Goal: Transaction & Acquisition: Obtain resource

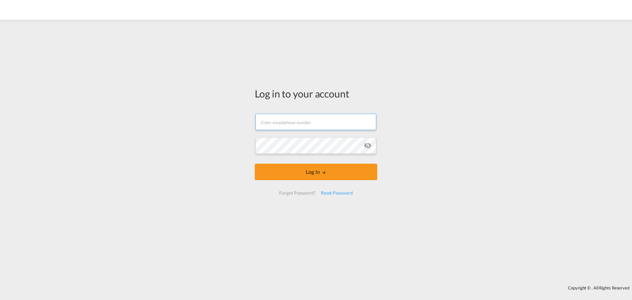
click at [310, 122] on input "text" at bounding box center [316, 122] width 121 height 16
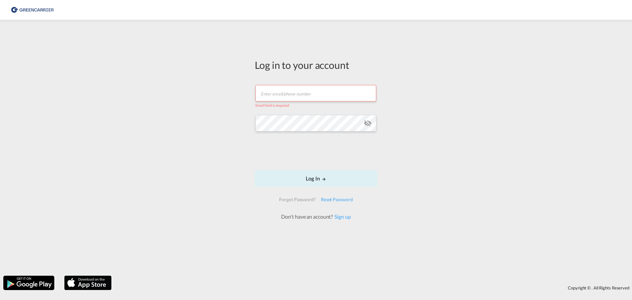
drag, startPoint x: 279, startPoint y: 104, endPoint x: 280, endPoint y: 98, distance: 6.2
click at [279, 103] on span "Email field is required" at bounding box center [273, 105] width 34 height 4
click at [281, 98] on input "text" at bounding box center [316, 93] width 121 height 16
type input "[EMAIL_ADDRESS][DOMAIN_NAME]"
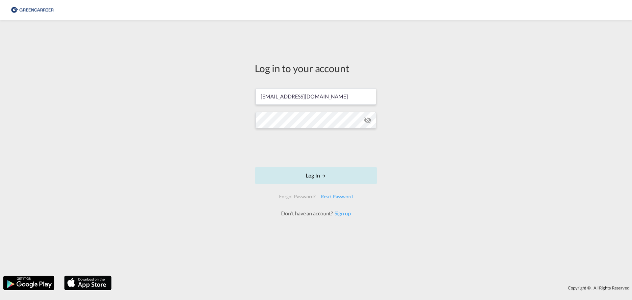
click at [306, 171] on button "Log In" at bounding box center [316, 175] width 123 height 16
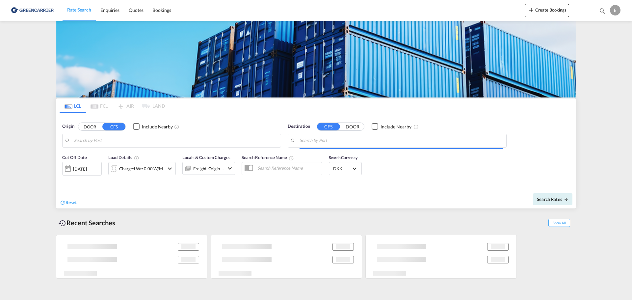
type input "DK-7130, Juelsminde"
type input "[GEOGRAPHIC_DATA], SH, CNSHA"
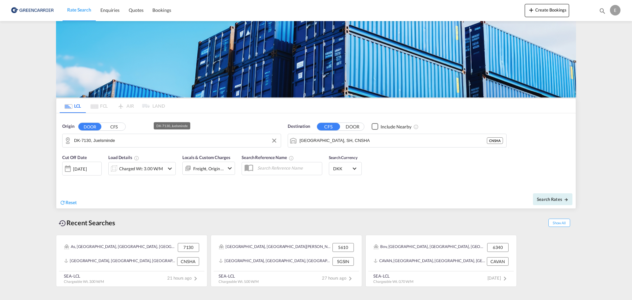
click at [146, 146] on md-autocomplete-wrap "DK-7130, Juelsminde" at bounding box center [176, 142] width 204 height 13
drag, startPoint x: 3, startPoint y: 134, endPoint x: -18, endPoint y: 134, distance: 21.4
click at [67, 144] on md-input-container "svendorg" at bounding box center [172, 140] width 218 height 13
click at [80, 139] on input "svendorg" at bounding box center [176, 141] width 204 height 10
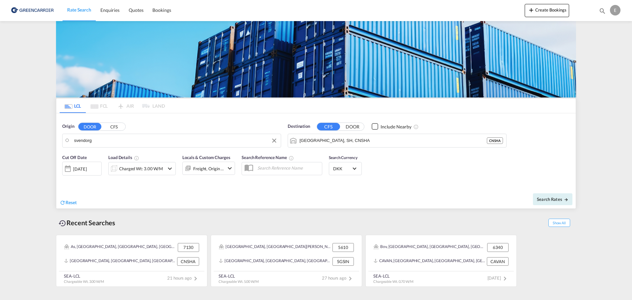
click at [80, 139] on input "svendorg" at bounding box center [176, 141] width 204 height 10
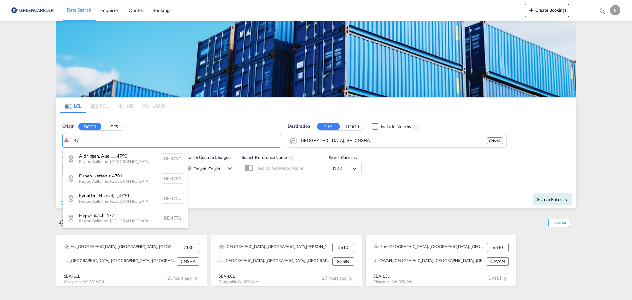
type input "4"
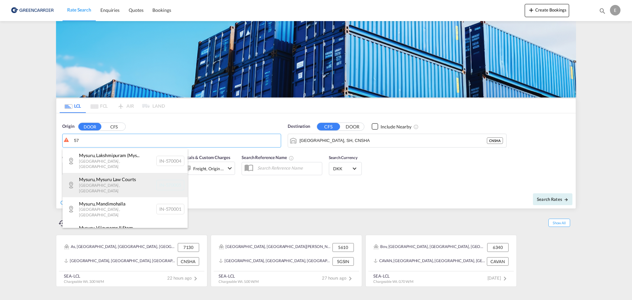
type input "5"
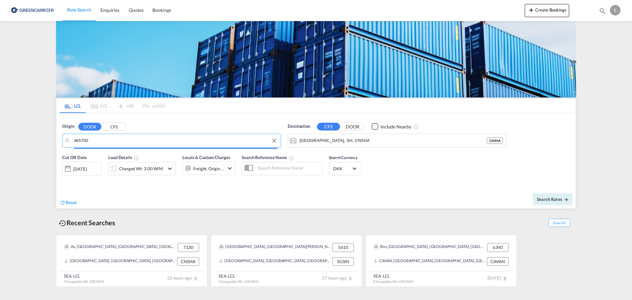
click at [78, 140] on input "dk5700" at bounding box center [176, 141] width 204 height 10
click at [92, 139] on input "dk 5700" at bounding box center [180, 141] width 196 height 10
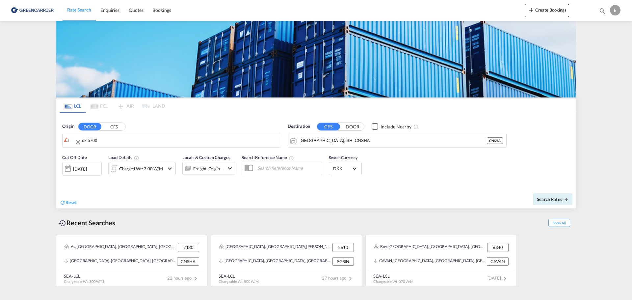
drag, startPoint x: 103, startPoint y: 142, endPoint x: 29, endPoint y: 136, distance: 74.0
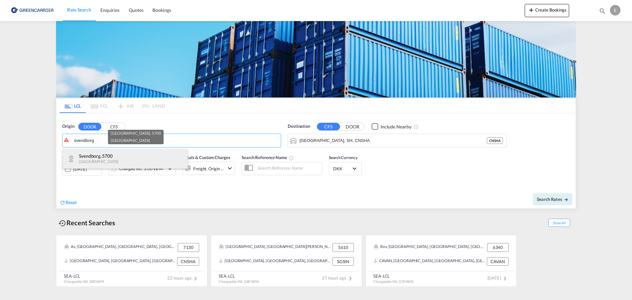
click at [98, 156] on div "[GEOGRAPHIC_DATA] , 5700 [GEOGRAPHIC_DATA] [GEOGRAPHIC_DATA]-5700" at bounding box center [125, 159] width 125 height 20
type input "DK-5700, [GEOGRAPHIC_DATA]"
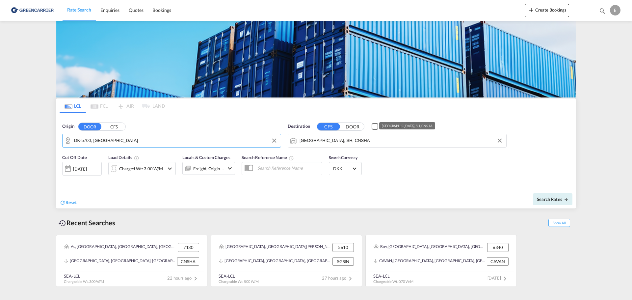
click at [359, 140] on input "[GEOGRAPHIC_DATA], SH, CNSHA" at bounding box center [402, 141] width 204 height 10
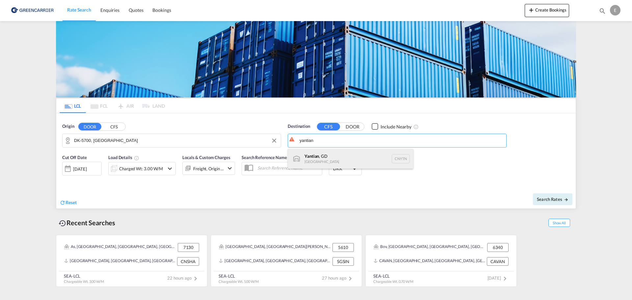
click at [330, 157] on div "Yantian , GD [GEOGRAPHIC_DATA] CNYTN" at bounding box center [350, 159] width 125 height 20
type input "Yantian, GD, CNYTN"
click at [264, 193] on div "Reset" at bounding box center [189, 197] width 258 height 18
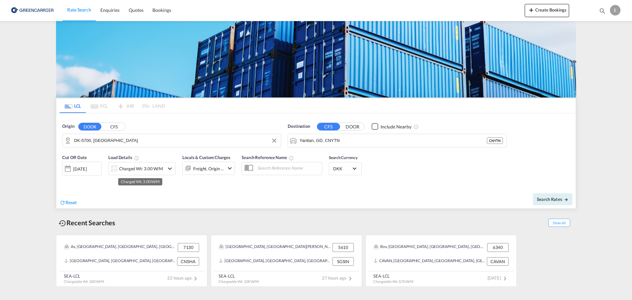
click at [146, 169] on div "Charged Wt: 3.00 W/M" at bounding box center [141, 168] width 44 height 9
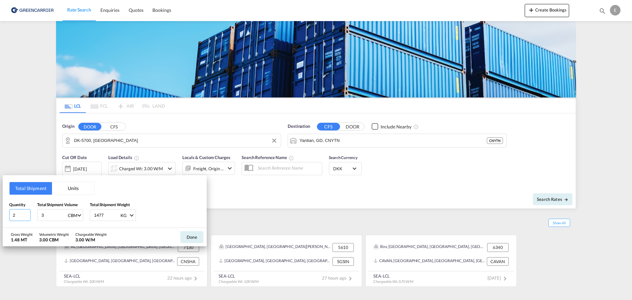
drag, startPoint x: 19, startPoint y: 217, endPoint x: -24, endPoint y: 217, distance: 43.5
click at [0, 217] on html "Rate Search Enquiries Quotes Bookings Rate Search Enquiries" at bounding box center [316, 150] width 632 height 300
type input "4"
type input "1.658"
click at [100, 218] on input "1477" at bounding box center [107, 214] width 26 height 11
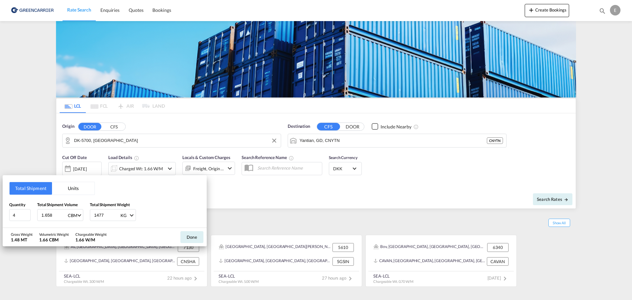
drag, startPoint x: 101, startPoint y: 218, endPoint x: 67, endPoint y: 214, distance: 35.1
click at [66, 215] on div "Quantity 4 Total Shipment Volume 1.658 CBM CBM CFT Total Shipment Weight 1477 K…" at bounding box center [104, 212] width 191 height 20
click at [102, 221] on div "1477 KG KG LB" at bounding box center [113, 215] width 46 height 12
drag, startPoint x: 110, startPoint y: 216, endPoint x: 64, endPoint y: 212, distance: 46.9
click at [64, 212] on div "Quantity 4 Total Shipment Volume 1.658 CBM CBM CFT Total Shipment Weight 1477 K…" at bounding box center [104, 212] width 191 height 20
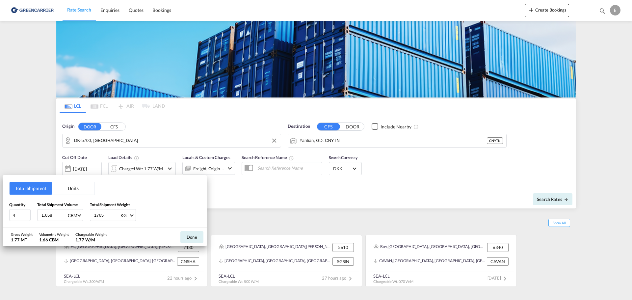
type input "1765"
drag, startPoint x: 58, startPoint y: 216, endPoint x: -1, endPoint y: 213, distance: 59.0
click at [0, 213] on html "Rate Search Enquiries Quotes Bookings Rate Search Enquiries" at bounding box center [316, 150] width 632 height 300
click at [55, 216] on input "1.658" at bounding box center [54, 214] width 26 height 11
drag, startPoint x: 58, startPoint y: 215, endPoint x: -7, endPoint y: 213, distance: 64.6
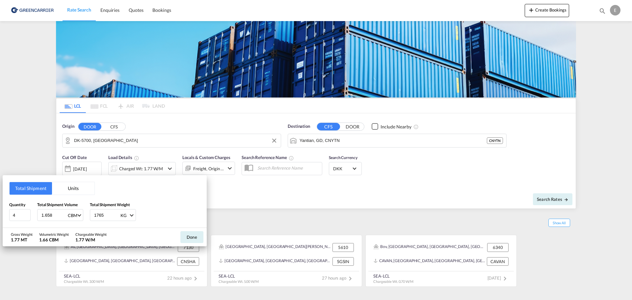
click at [0, 213] on html "Rate Search Enquiries Quotes Bookings Rate Search Enquiries" at bounding box center [316, 150] width 632 height 300
drag, startPoint x: 58, startPoint y: 211, endPoint x: 8, endPoint y: 210, distance: 50.4
click at [8, 210] on div "Total Shipment Units Quantity 4 Total Shipment Volume 207 CBM CBM CFT Total Shi…" at bounding box center [105, 201] width 204 height 53
type input "2.07"
click at [188, 235] on button "Done" at bounding box center [191, 237] width 23 height 12
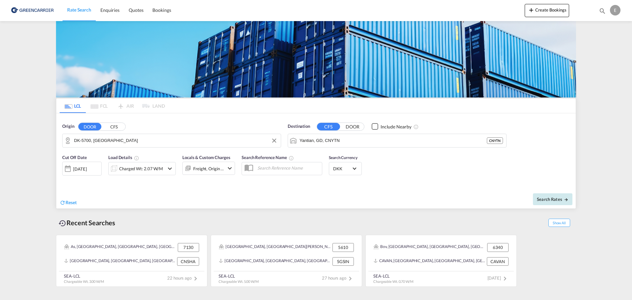
click at [548, 200] on span "Search Rates" at bounding box center [553, 199] width 32 height 5
type input "5700 to CNYTN / [DATE]"
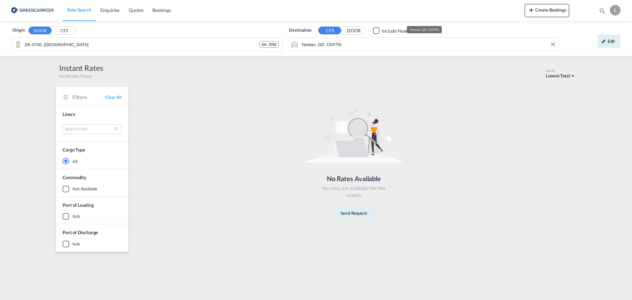
click at [338, 45] on input "Yantian, GD, CNYTN" at bounding box center [428, 45] width 254 height 10
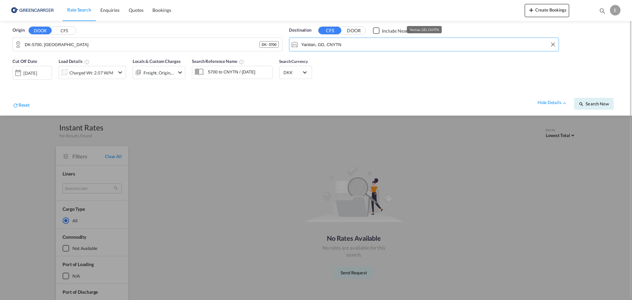
click at [356, 49] on input "Yantian, GD, CNYTN" at bounding box center [428, 45] width 254 height 10
drag, startPoint x: 364, startPoint y: 44, endPoint x: 273, endPoint y: 42, distance: 90.9
click at [273, 42] on div "Origin DOOR CFS DK-5700, [GEOGRAPHIC_DATA] - 5700 Destination CFS DOOR Include …" at bounding box center [316, 38] width 619 height 34
type input "y"
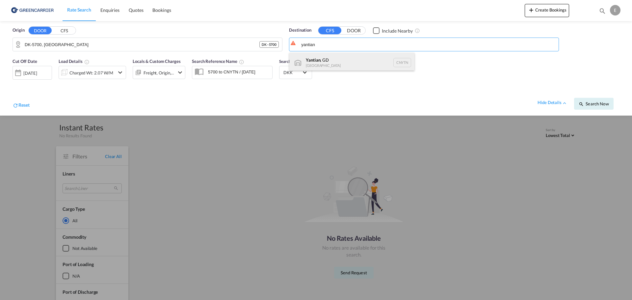
click at [339, 58] on div "Yantian , GD [GEOGRAPHIC_DATA] CNYTN" at bounding box center [351, 63] width 125 height 20
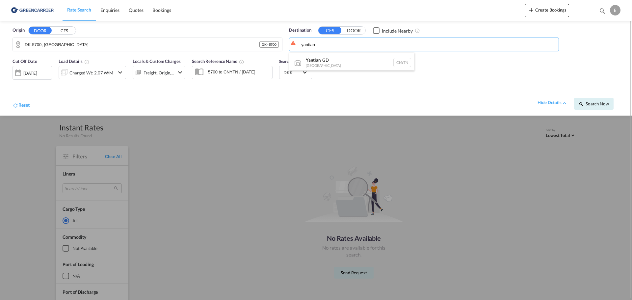
type input "Yantian, GD, CNYTN"
click at [429, 107] on div "hide details Search Now" at bounding box center [325, 100] width 590 height 18
click at [376, 31] on div "Checkbox No Ink" at bounding box center [376, 30] width 7 height 7
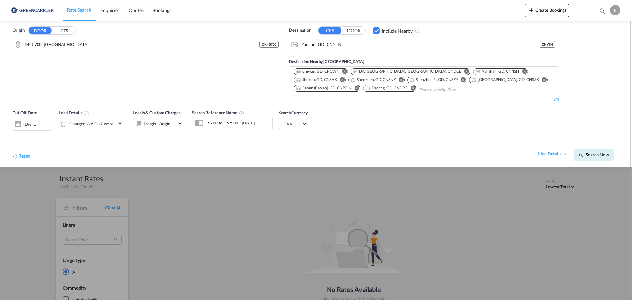
drag, startPoint x: 320, startPoint y: 150, endPoint x: 481, endPoint y: 156, distance: 160.8
click at [320, 150] on div "hide details Search Now" at bounding box center [325, 151] width 590 height 18
click at [615, 155] on div "Search Now" at bounding box center [596, 151] width 45 height 18
click at [596, 155] on span "Search Now" at bounding box center [594, 154] width 30 height 5
click at [363, 120] on div "Cut Off Date [DATE] [DATE] Load Details Charged Wt: 2.07 W/M Locals & Custom Ch…" at bounding box center [316, 136] width 619 height 61
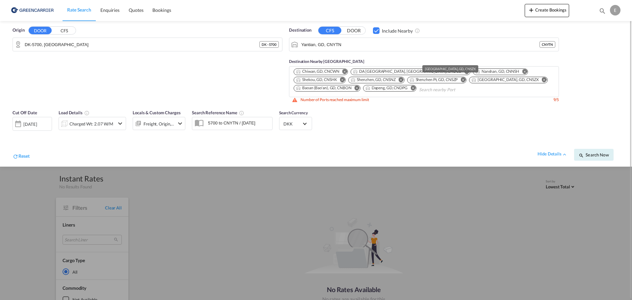
scroll to position [1, 0]
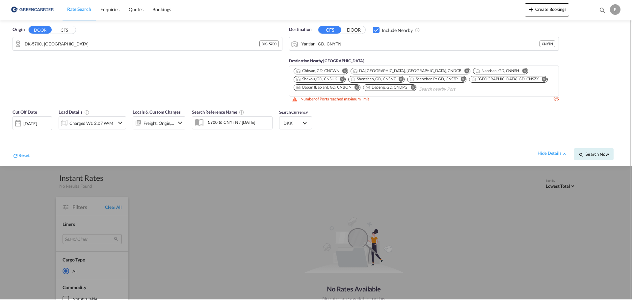
click at [360, 85] on md-icon "Remove" at bounding box center [357, 87] width 5 height 5
click at [346, 85] on md-icon "Remove" at bounding box center [344, 87] width 5 height 5
click at [347, 70] on md-icon "Remove" at bounding box center [345, 70] width 5 height 5
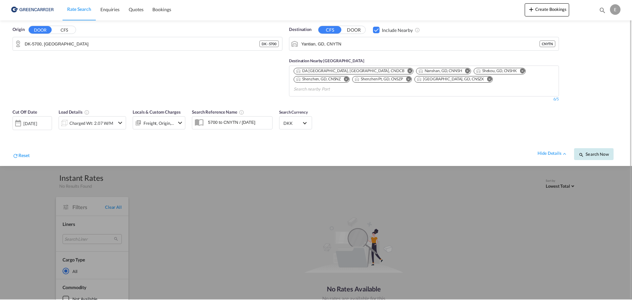
click at [594, 151] on span "Search Now" at bounding box center [594, 153] width 30 height 5
click at [406, 78] on md-icon "Remove" at bounding box center [408, 78] width 5 height 5
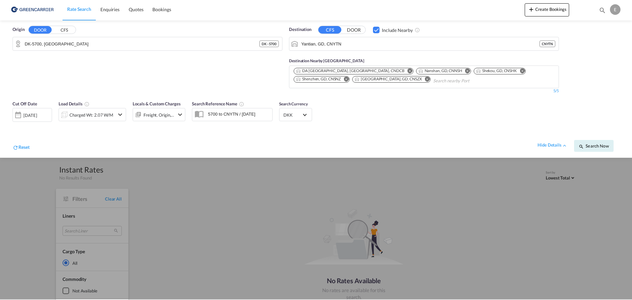
click at [349, 76] on md-icon "Remove" at bounding box center [346, 78] width 5 height 5
click at [601, 144] on span "Search Now" at bounding box center [594, 145] width 30 height 5
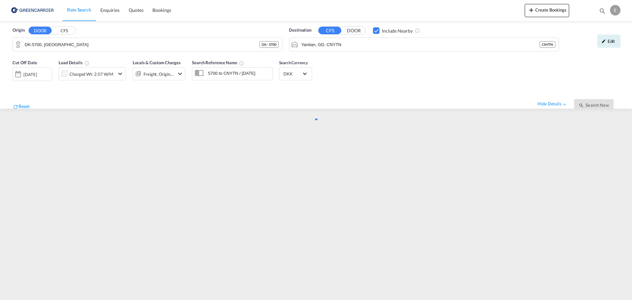
scroll to position [0, 0]
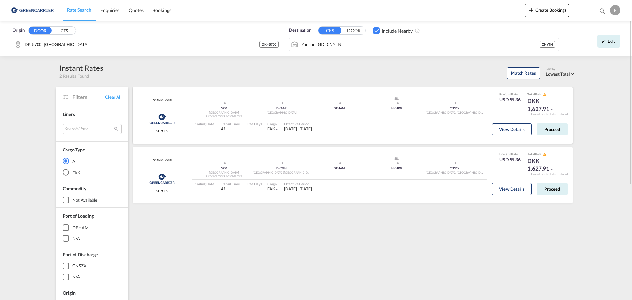
drag, startPoint x: 329, startPoint y: 112, endPoint x: 393, endPoint y: 131, distance: 66.5
click at [393, 131] on div "5700 Denmark Greencarrier Consolidators DKAAR Aarhus .a{fill:#aaa8ad;} .a{fill:…" at bounding box center [339, 115] width 295 height 41
click at [374, 117] on div "5700 Denmark Greencarrier Consolidators DKAAR Aarhus .a{fill:#aaa8ad;} .a{fill:…" at bounding box center [339, 106] width 295 height 21
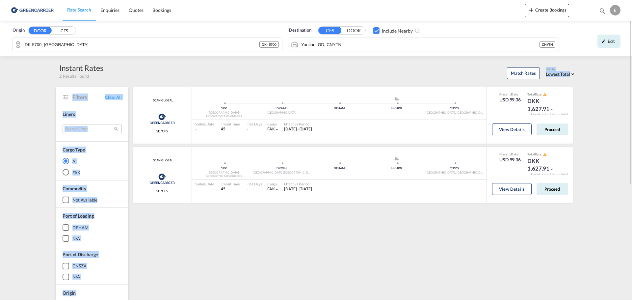
drag, startPoint x: 312, startPoint y: 53, endPoint x: 383, endPoint y: 233, distance: 192.9
click at [383, 233] on div "Origin DOOR CFS DK-5700, [GEOGRAPHIC_DATA] - 5700 Destination CFS DOOR Include …" at bounding box center [316, 254] width 632 height 467
click at [383, 233] on div "SCAN GLOBAL Greencarrier Consolidators SD/CFS added by you 5700 Denmark Greenca…" at bounding box center [354, 284] width 445 height 395
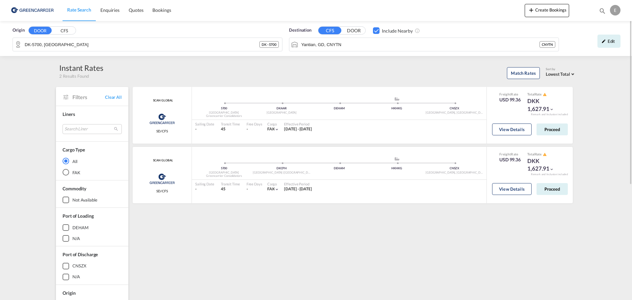
click at [363, 251] on div "SCAN GLOBAL Greencarrier Consolidators SD/CFS added by you 5700 Denmark Greenca…" at bounding box center [354, 284] width 445 height 395
